Goal: Task Accomplishment & Management: Use online tool/utility

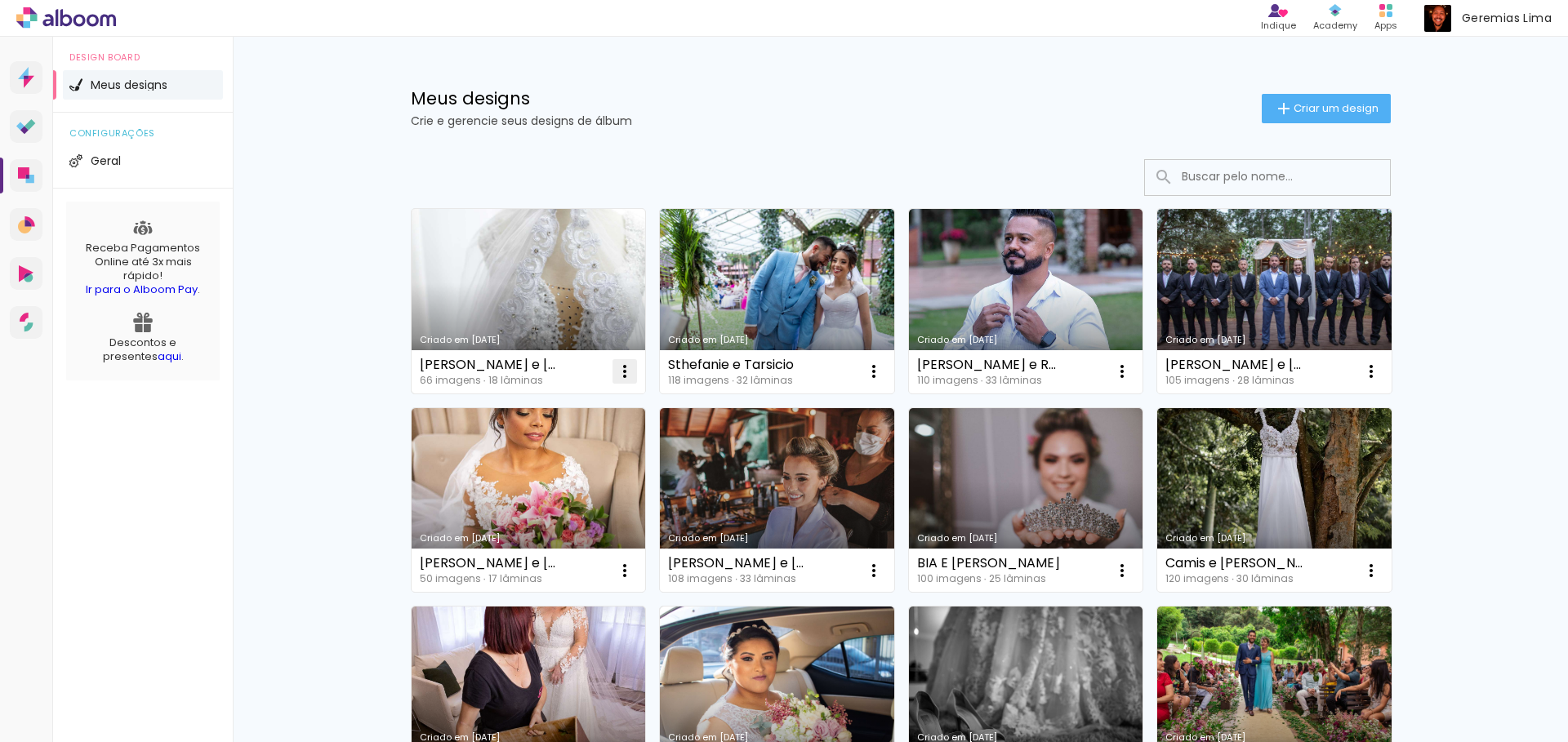
click at [625, 369] on iron-icon at bounding box center [624, 372] width 20 height 20
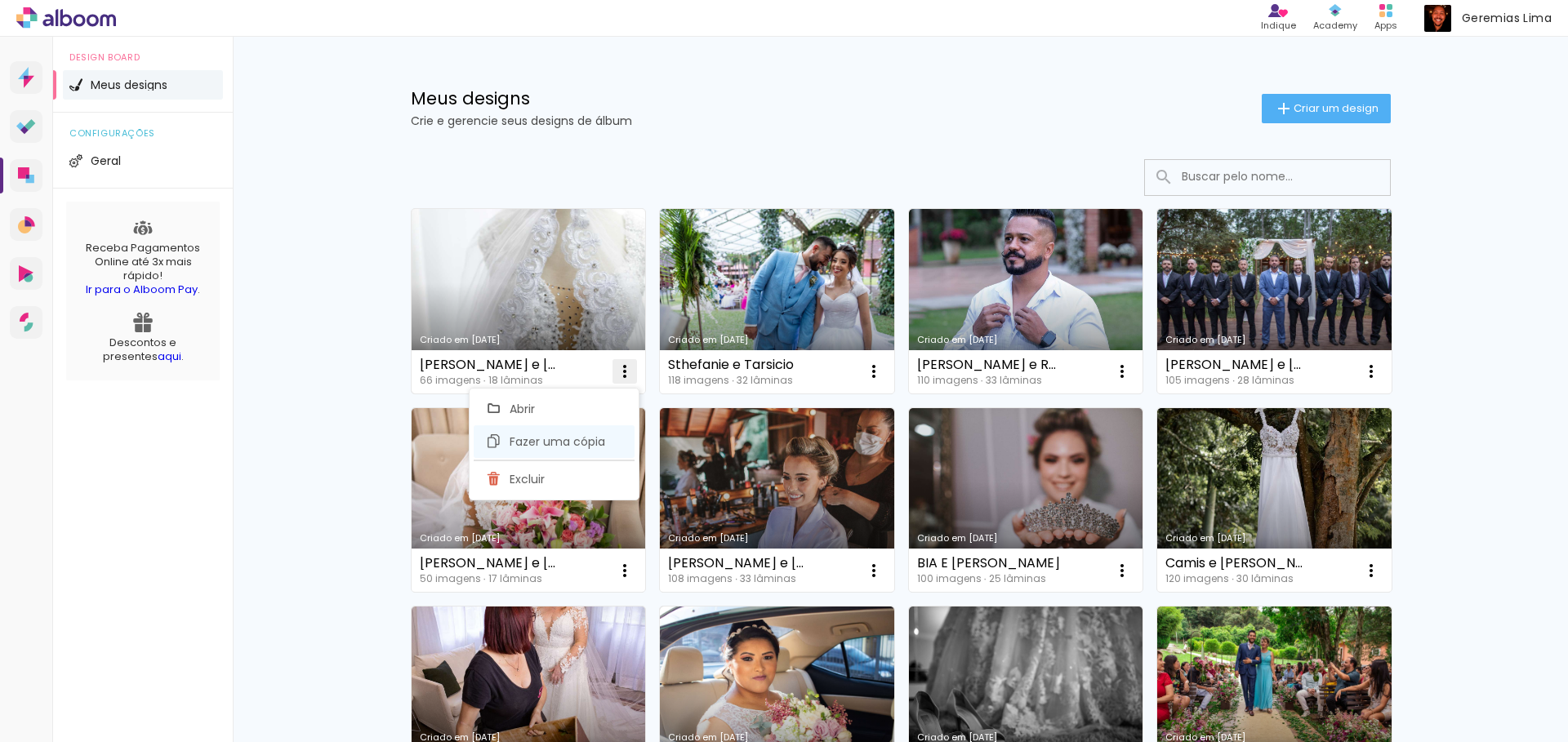
click at [603, 446] on span "Fazer uma cópia" at bounding box center [557, 441] width 96 height 11
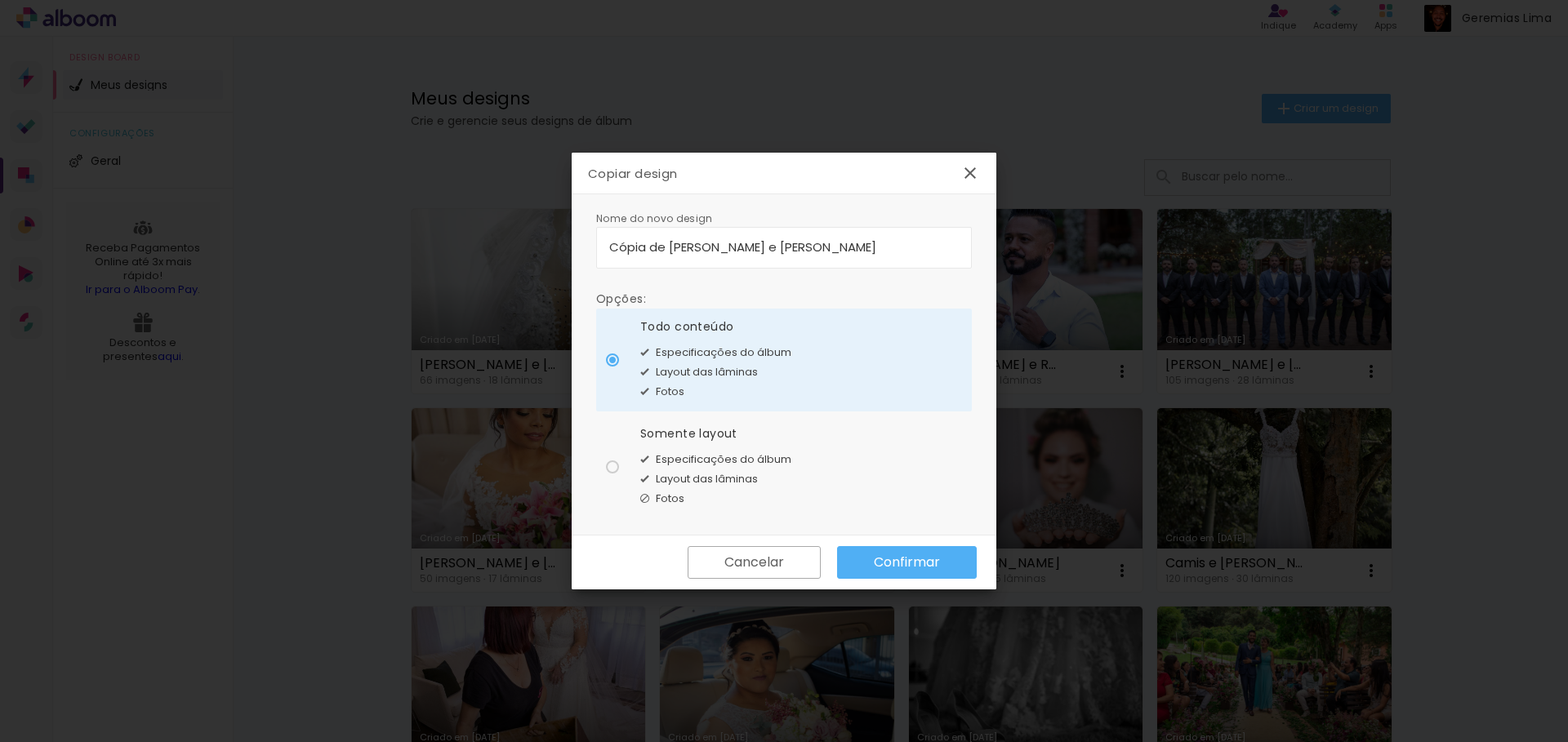
drag, startPoint x: 665, startPoint y: 245, endPoint x: 263, endPoint y: 245, distance: 402.0
click at [263, 245] on body "link( href="../../bower_components/polymer/polymer.html" rel="import" ) picture…" at bounding box center [784, 371] width 1568 height 742
type input "[PERSON_NAME] e [PERSON_NAME]"
type paper-input "[PERSON_NAME] e [PERSON_NAME]"
click at [769, 256] on div at bounding box center [783, 257] width 350 height 2
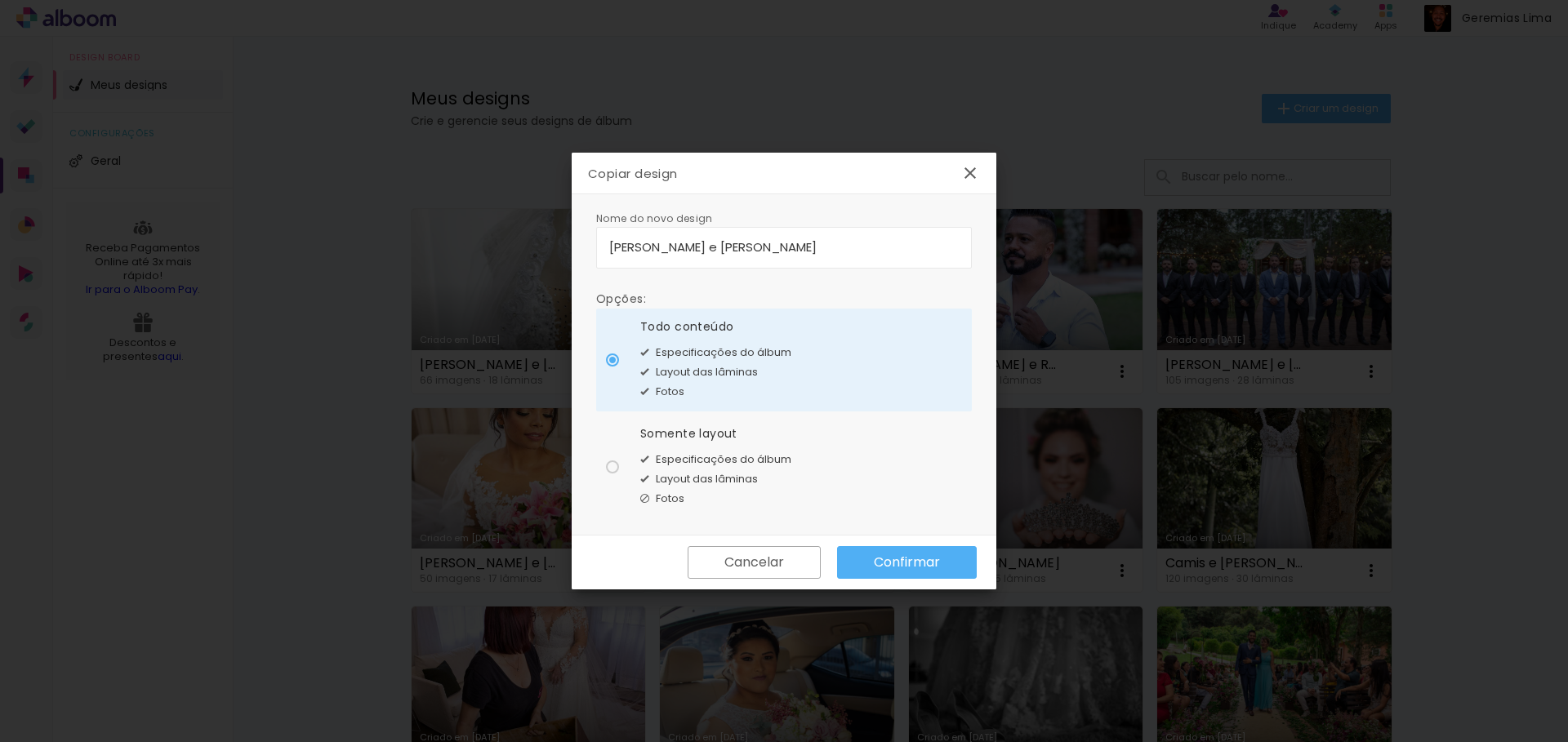
click at [773, 249] on input "[PERSON_NAME] e [PERSON_NAME]" at bounding box center [783, 247] width 350 height 19
type input "[PERSON_NAME] e [PERSON_NAME]"
type paper-input "[PERSON_NAME] e [PERSON_NAME]"
click at [0, 0] on slot "Confirmar" at bounding box center [0, 0] width 0 height 0
